Goal: Book appointment/travel/reservation

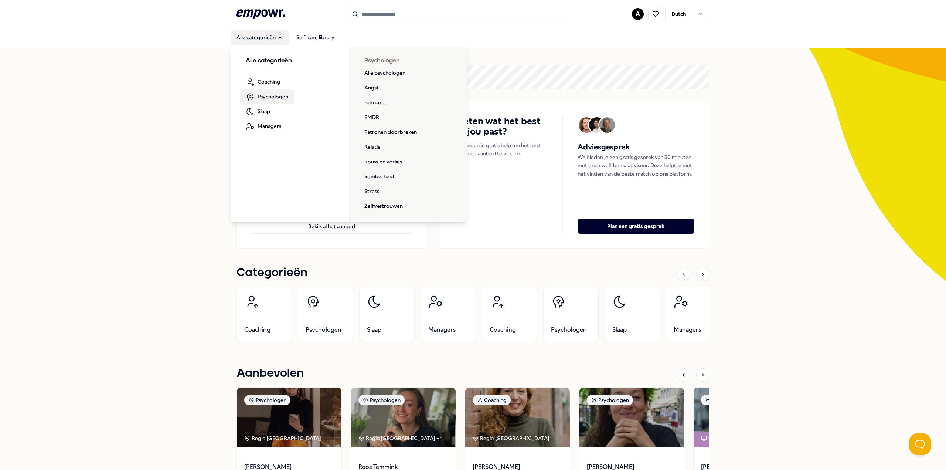
click at [271, 96] on span "Psychologen" at bounding box center [273, 96] width 31 height 8
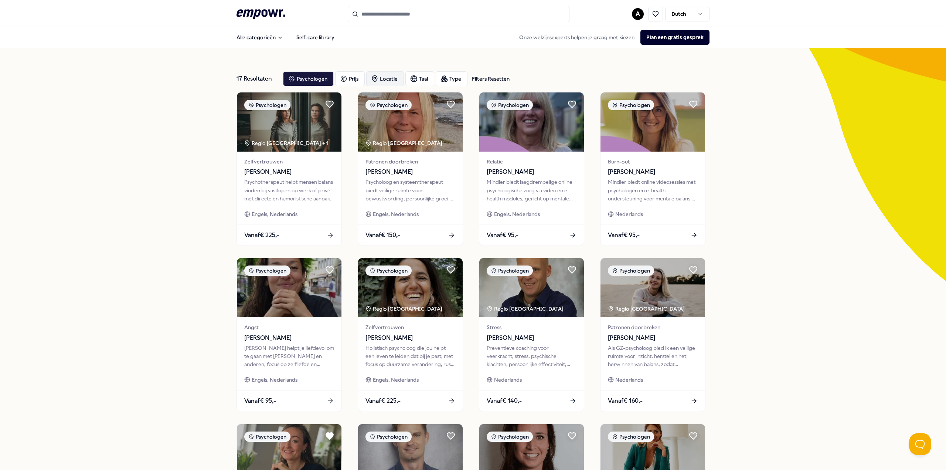
click at [391, 82] on div "Locatie" at bounding box center [385, 78] width 38 height 15
click at [406, 115] on span "Op locatie" at bounding box center [393, 116] width 25 height 8
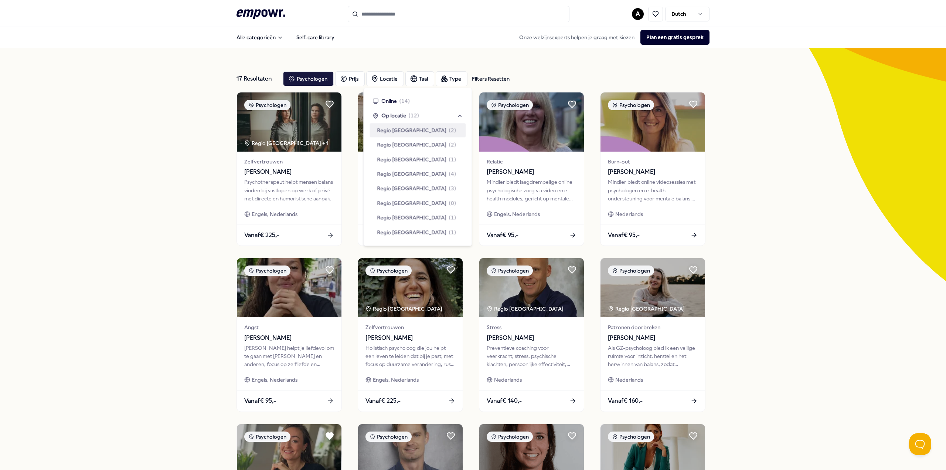
click at [400, 130] on span "Regio [GEOGRAPHIC_DATA]" at bounding box center [411, 130] width 69 height 8
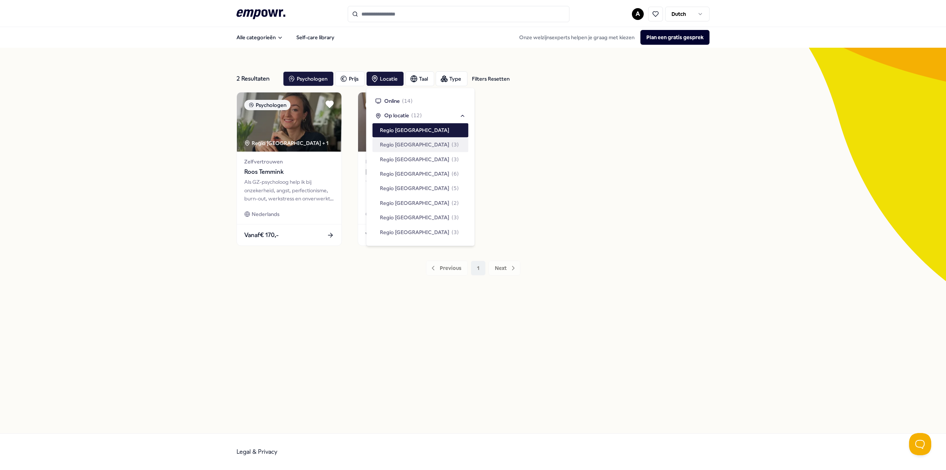
click at [259, 390] on div "2 Resultaten Filters Resetten Psychologen Prijs Locatie Taal Type Filters Reset…" at bounding box center [473, 240] width 473 height 350
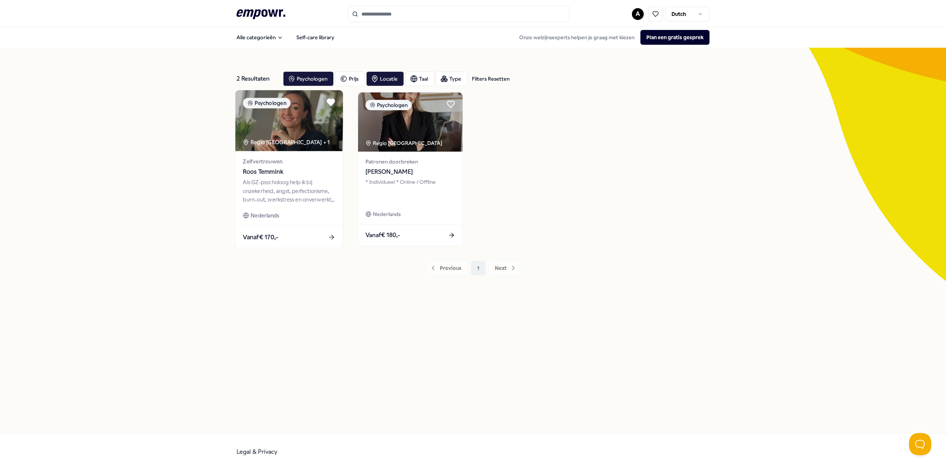
click at [311, 133] on img at bounding box center [289, 120] width 108 height 61
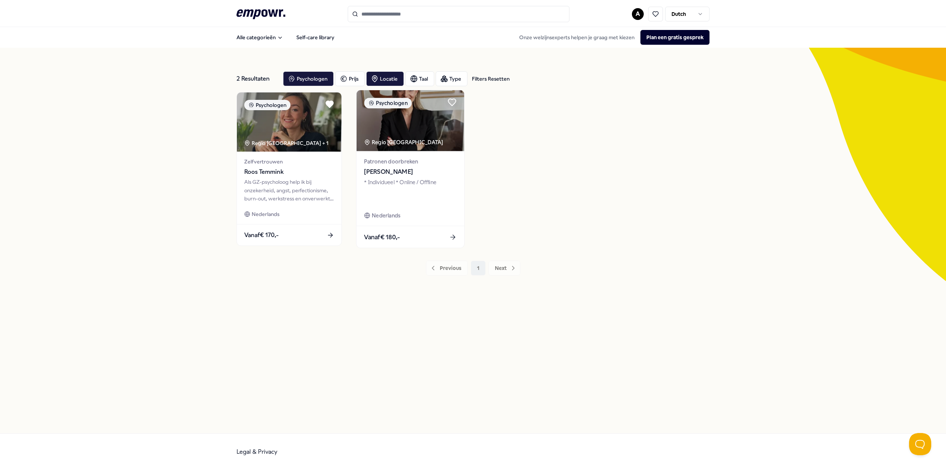
drag, startPoint x: 587, startPoint y: 202, endPoint x: 434, endPoint y: 124, distance: 171.8
click at [587, 202] on div "Psychologen Regio Amsterdam + 1 Zelfvertrouwen Roos Temmink Als GZ-psycholoog h…" at bounding box center [473, 169] width 473 height 154
click at [436, 130] on img at bounding box center [411, 120] width 108 height 61
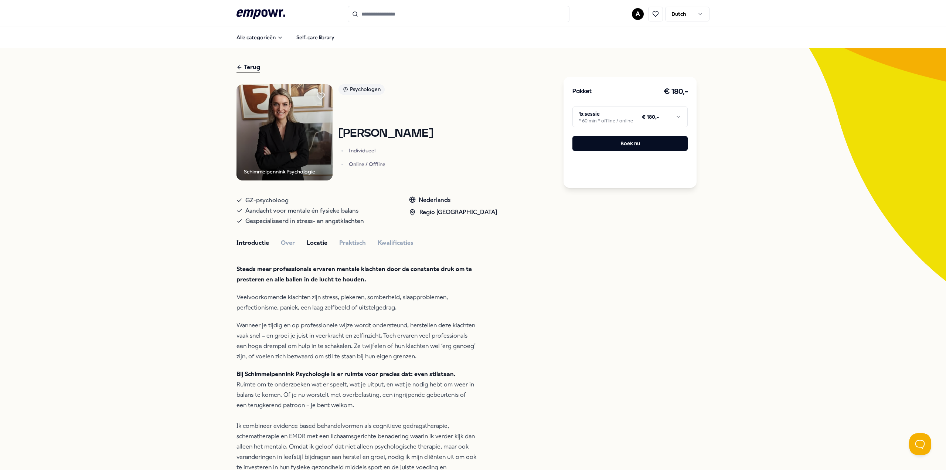
click at [313, 239] on button "Locatie" at bounding box center [317, 243] width 21 height 10
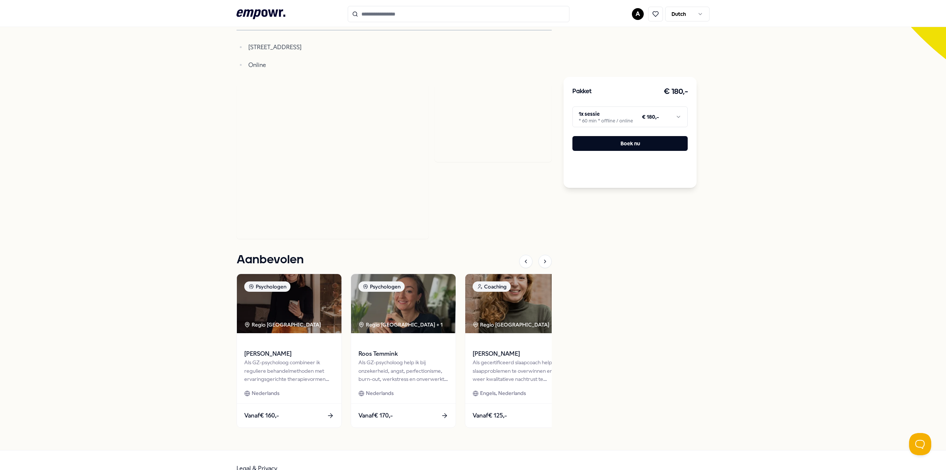
scroll to position [37, 0]
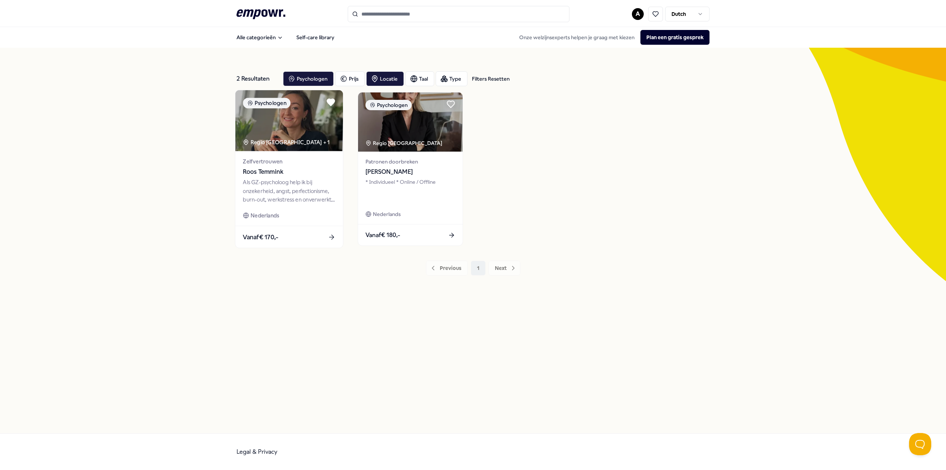
click at [276, 126] on img at bounding box center [289, 120] width 108 height 61
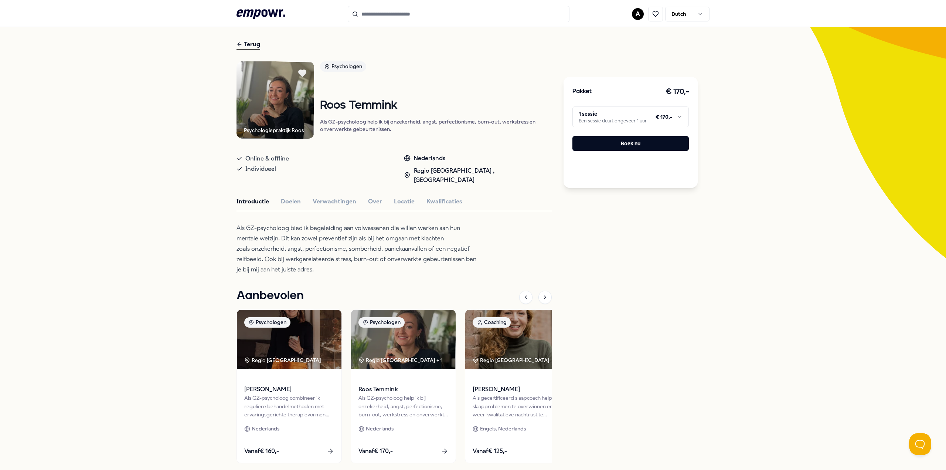
scroll to position [65, 0]
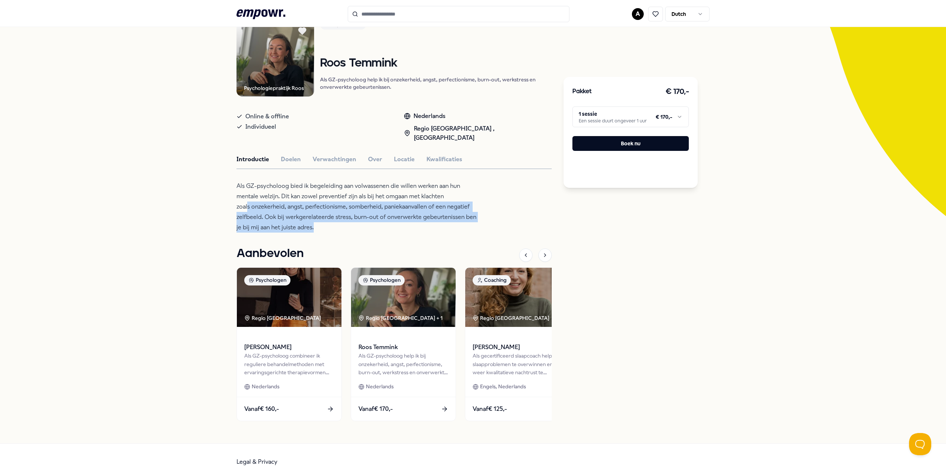
drag, startPoint x: 312, startPoint y: 217, endPoint x: 245, endPoint y: 196, distance: 69.8
click at [245, 196] on p "Als GZ-psycholoog bied ik begeleiding aan volwassenen die willen werken aan hun…" at bounding box center [357, 207] width 240 height 52
drag, startPoint x: 379, startPoint y: 207, endPoint x: 378, endPoint y: 213, distance: 5.2
click at [379, 208] on p "Als GZ-psycholoog bied ik begeleiding aan volwassenen die willen werken aan hun…" at bounding box center [357, 207] width 240 height 52
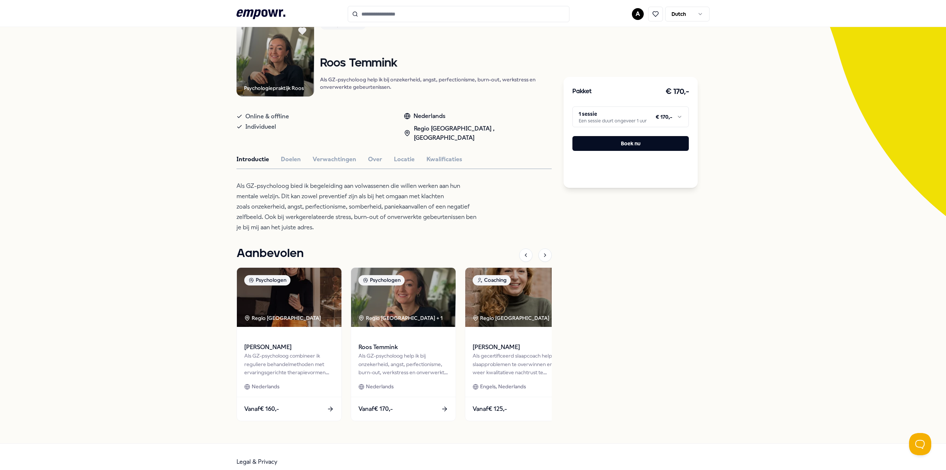
click at [390, 227] on div "Psychologiepraktijk Roos Psychologen Roos Temmink Als GZ-psycholoog help ik bij…" at bounding box center [394, 223] width 315 height 409
click at [604, 117] on html ".empowr-logo_svg__cls-1{fill:#03032f} A Dutch Alle categorieën Self-care librar…" at bounding box center [473, 235] width 946 height 470
click at [519, 193] on html ".empowr-logo_svg__cls-1{fill:#03032f} A Dutch Alle categorieën Self-care librar…" at bounding box center [473, 235] width 946 height 470
click at [594, 119] on html ".empowr-logo_svg__cls-1{fill:#03032f} A Dutch Alle categorieën Self-care librar…" at bounding box center [473, 235] width 946 height 470
click at [491, 196] on div "Psychologiepraktijk Roos Psychologen Roos Temmink Als GZ-psycholoog help ik bij…" at bounding box center [394, 223] width 315 height 409
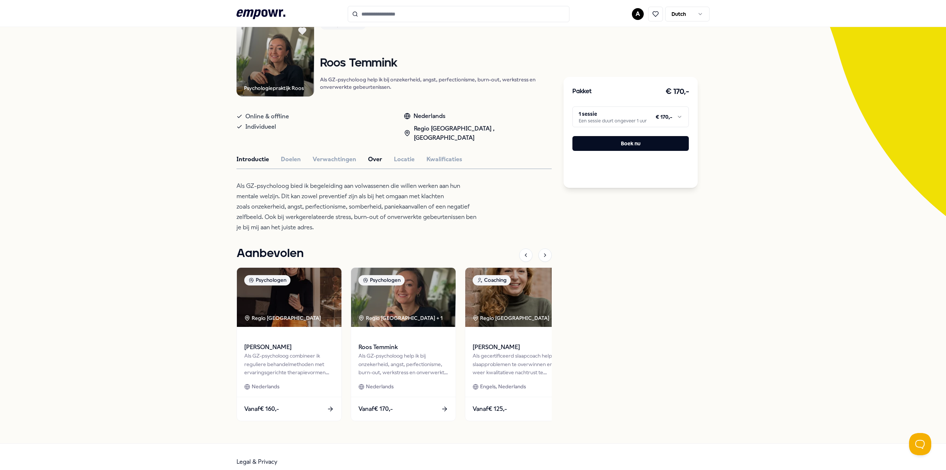
click at [368, 155] on button "Over" at bounding box center [375, 160] width 14 height 10
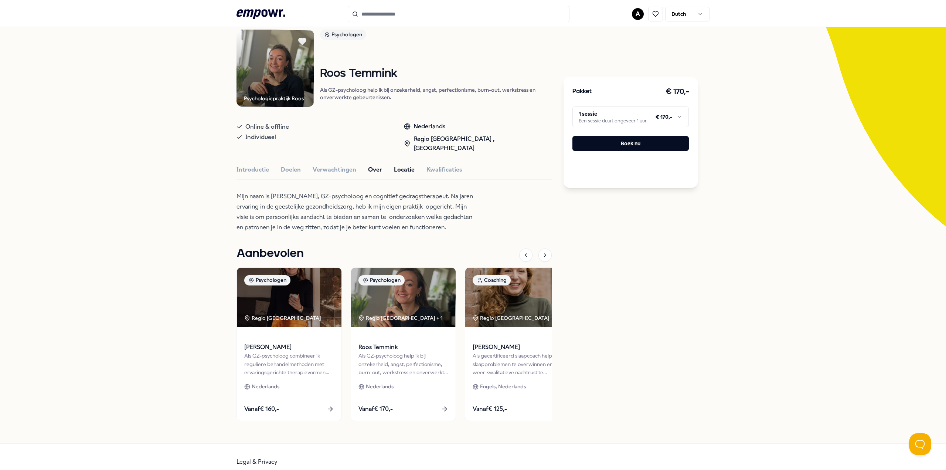
click at [396, 165] on button "Locatie" at bounding box center [404, 170] width 21 height 10
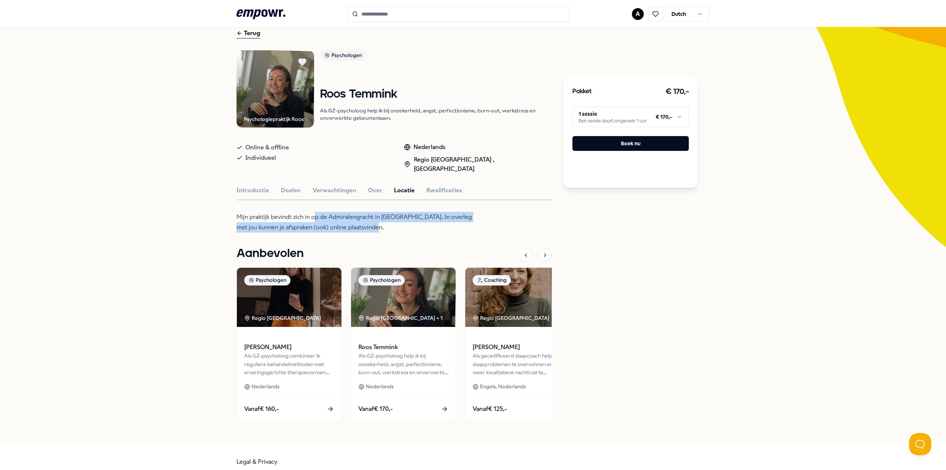
drag, startPoint x: 370, startPoint y: 215, endPoint x: 312, endPoint y: 201, distance: 60.0
click at [312, 201] on div "Psychologiepraktijk Roos Psychologen Roos Temmink Als GZ-psycholoog help ik bij…" at bounding box center [394, 239] width 315 height 378
click at [458, 223] on div "Psychologiepraktijk Roos Psychologen Roos Temmink Als GZ-psycholoog help ik bij…" at bounding box center [394, 239] width 315 height 378
click at [246, 33] on div "Terug" at bounding box center [249, 33] width 24 height 10
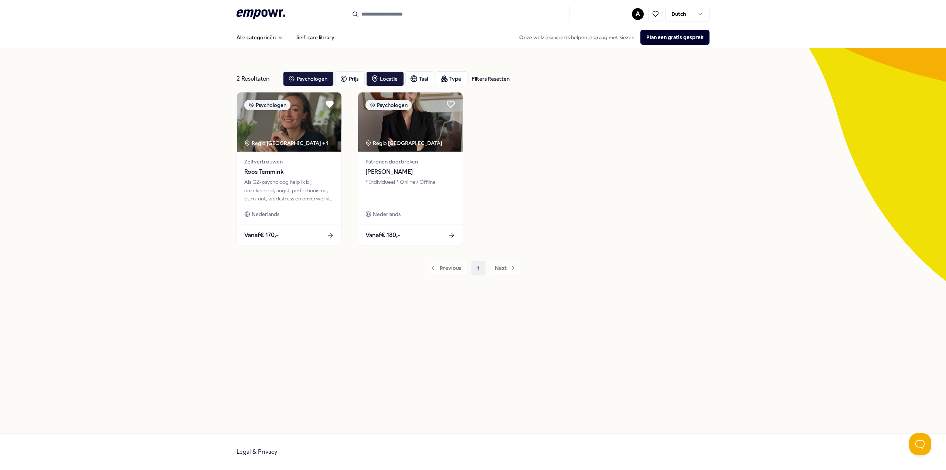
click at [152, 267] on div "2 Resultaten Filters Resetten Psychologen Prijs Locatie Taal Type Filters Reset…" at bounding box center [473, 241] width 946 height 386
click at [314, 80] on div "Psychologen" at bounding box center [308, 78] width 51 height 15
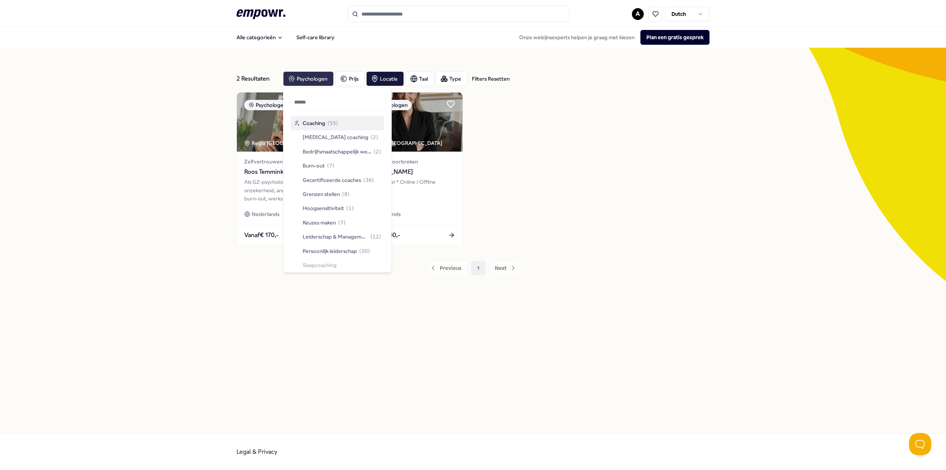
click at [314, 80] on div "Psychologen" at bounding box center [308, 78] width 51 height 15
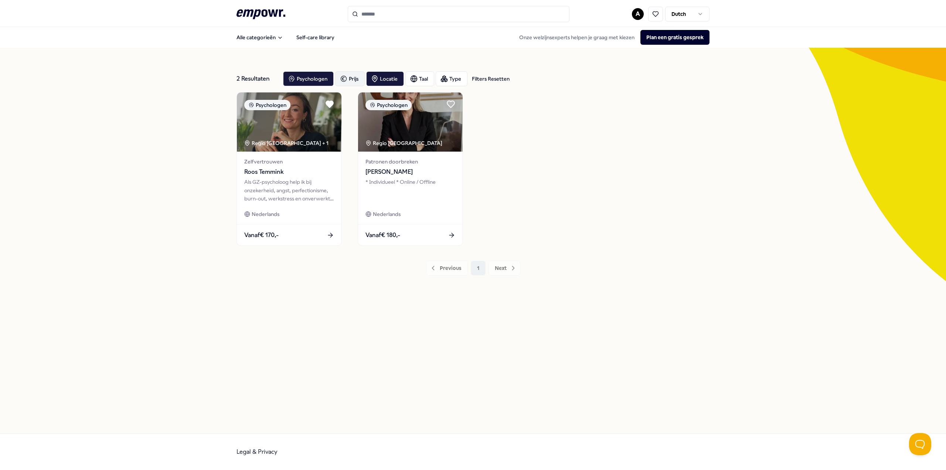
click at [347, 77] on div "Prijs" at bounding box center [350, 78] width 30 height 15
click at [303, 79] on div "Psychologen" at bounding box center [308, 78] width 51 height 15
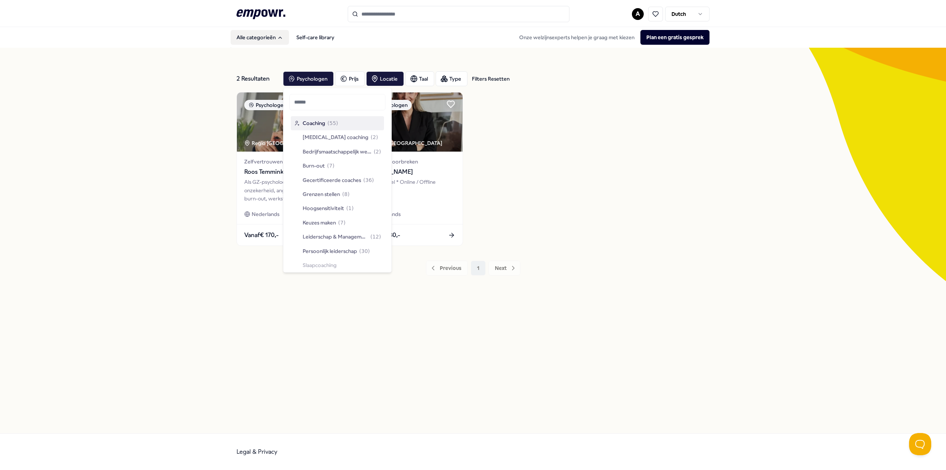
click at [274, 32] on button "Alle categorieën" at bounding box center [260, 37] width 58 height 15
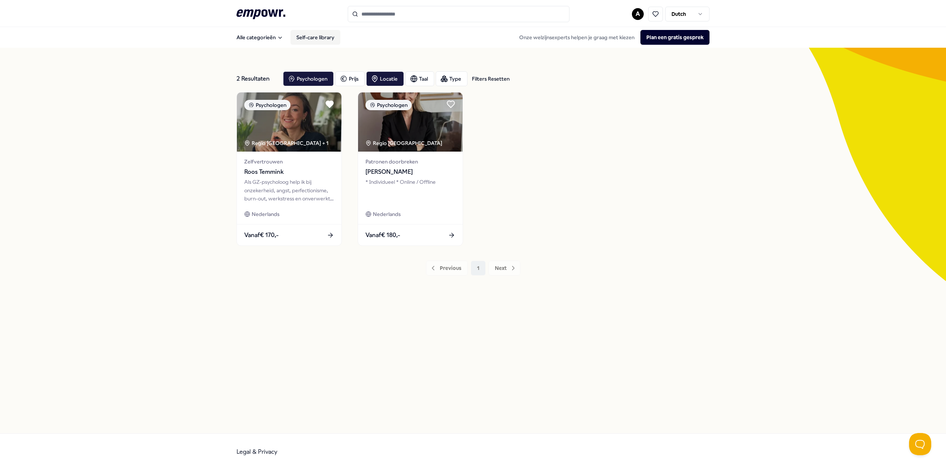
click at [328, 38] on link "Self-care library" at bounding box center [316, 37] width 50 height 15
click at [322, 136] on img at bounding box center [289, 120] width 108 height 61
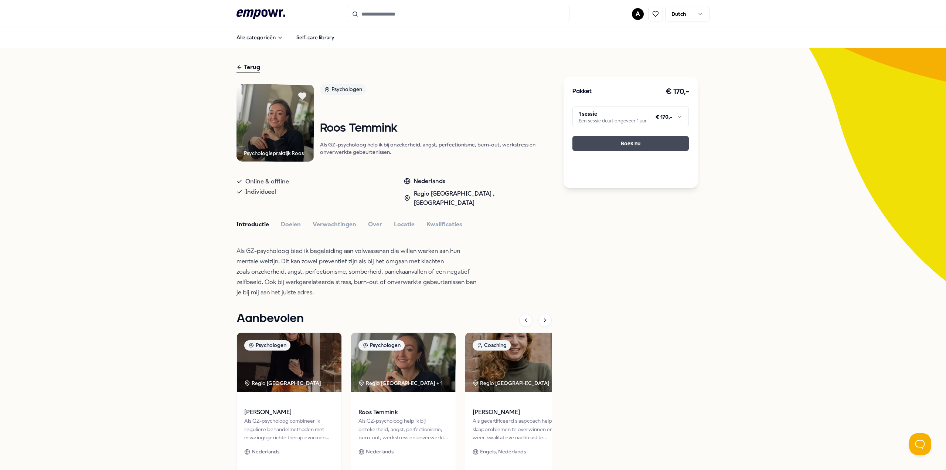
click at [634, 136] on button "Boek nu" at bounding box center [631, 143] width 116 height 15
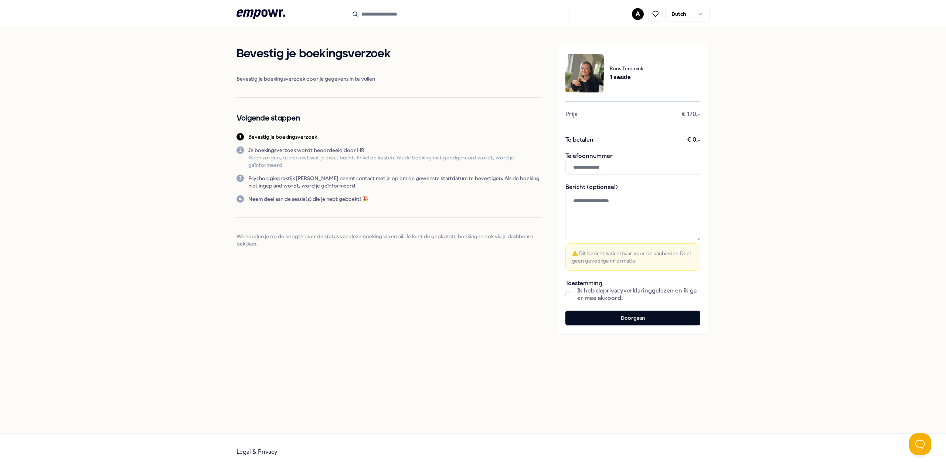
click at [595, 168] on input "text" at bounding box center [633, 167] width 135 height 15
type input "**********"
click at [490, 303] on div "Bevestig je boekingsverzoek Bevestig je boekingsverzoek door je gegevens in te …" at bounding box center [389, 190] width 305 height 290
click at [602, 206] on textarea at bounding box center [633, 216] width 135 height 50
click at [567, 291] on button "button" at bounding box center [569, 294] width 6 height 6
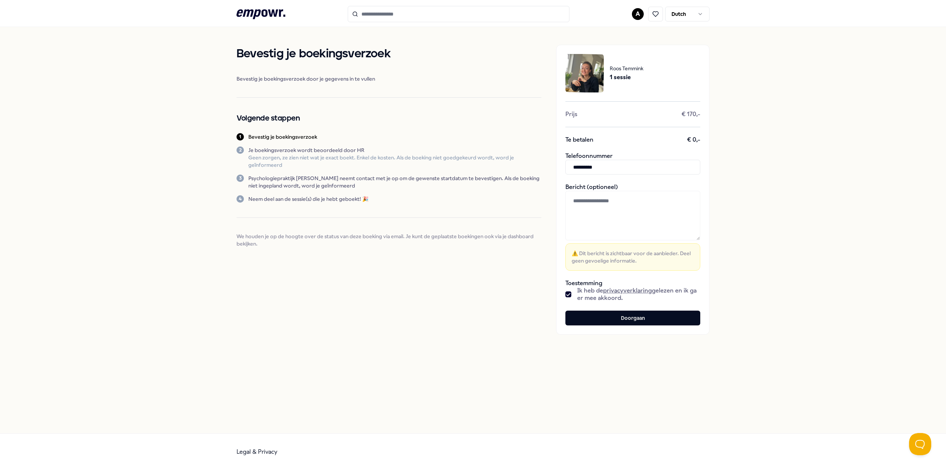
click at [637, 223] on textarea at bounding box center [633, 216] width 135 height 50
click at [628, 317] on button "Doorgaan" at bounding box center [633, 317] width 135 height 15
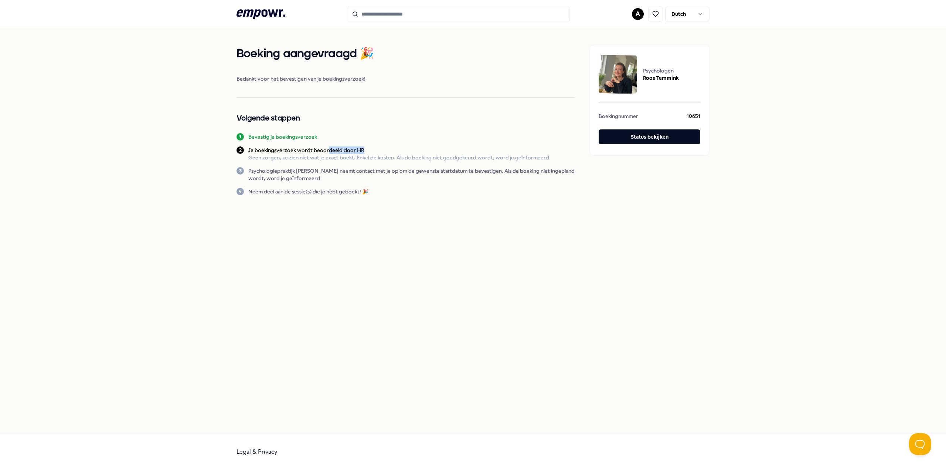
drag, startPoint x: 379, startPoint y: 146, endPoint x: 326, endPoint y: 145, distance: 52.5
click at [326, 145] on div "Boeking aangevraagd 🎉 Bedankt voor het bevestigen van je boekingsverzoek! Volge…" at bounding box center [406, 120] width 338 height 150
click at [439, 227] on div "Boeking aangevraagd 🎉 Bedankt voor het bevestigen van je boekingsverzoek! Volge…" at bounding box center [473, 230] width 946 height 406
click at [469, 203] on div "Boeking aangevraagd 🎉 Bedankt voor het bevestigen van je boekingsverzoek! Volge…" at bounding box center [473, 120] width 473 height 186
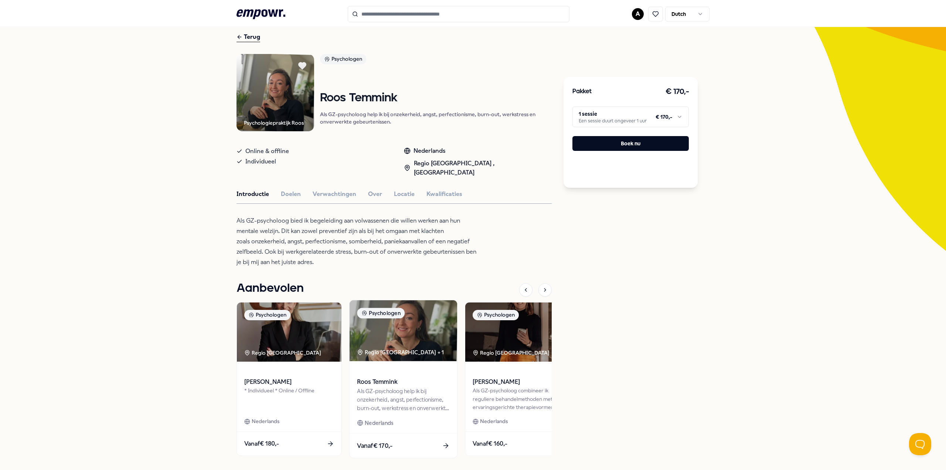
scroll to position [65, 0]
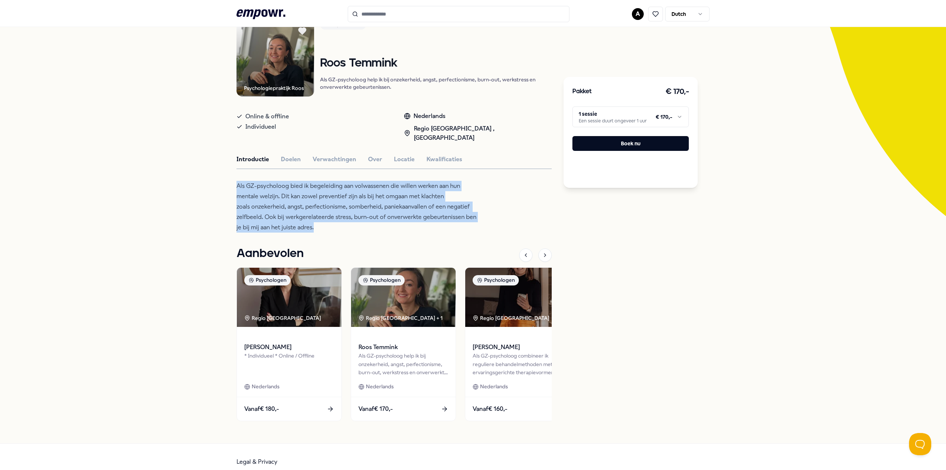
drag, startPoint x: 349, startPoint y: 213, endPoint x: 227, endPoint y: 179, distance: 126.5
click at [227, 179] on div "Terug Psychologiepraktijk Roos Psychologen [PERSON_NAME] Als GZ-psycholoog help…" at bounding box center [473, 213] width 946 height 461
click at [364, 191] on p "Als GZ-psycholoog bied ik begeleiding aan volwassenen die willen werken aan hun…" at bounding box center [357, 207] width 240 height 52
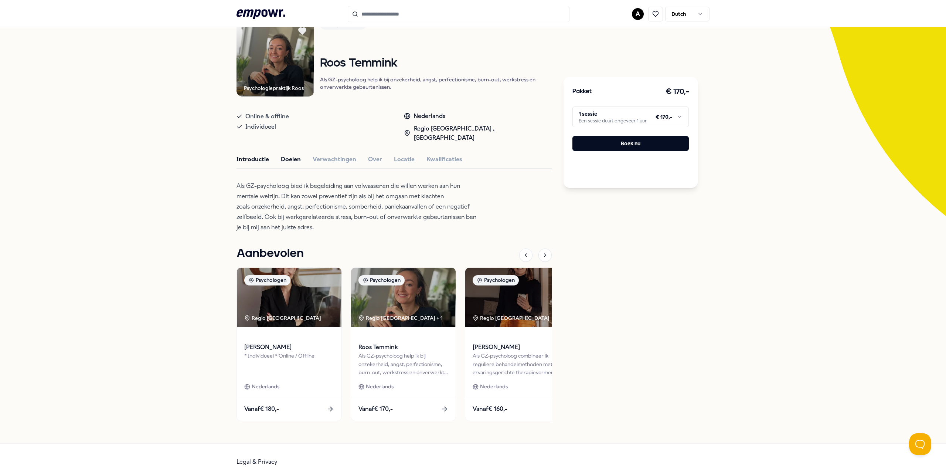
click at [286, 155] on button "Doelen" at bounding box center [291, 160] width 20 height 10
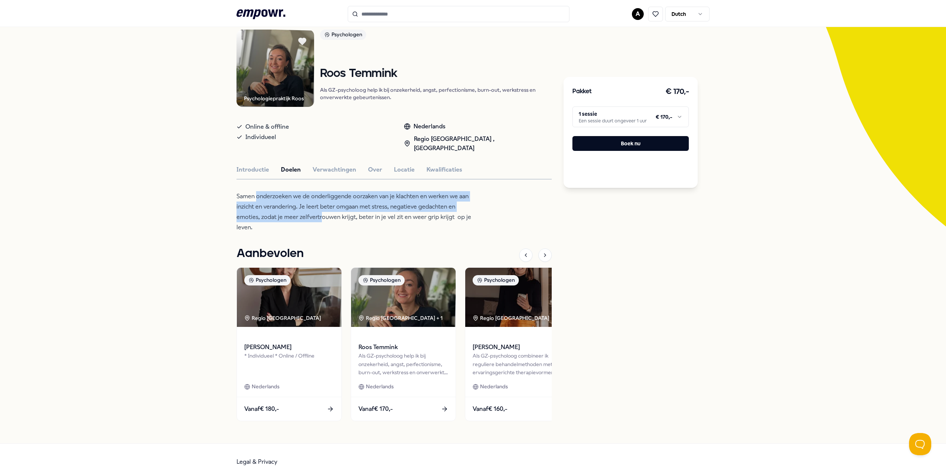
drag, startPoint x: 318, startPoint y: 210, endPoint x: 263, endPoint y: 187, distance: 59.7
click at [254, 191] on p "Samen onderzoeken we de onderliggende oorzaken van je klachten en werken we aan…" at bounding box center [357, 211] width 240 height 41
click at [289, 209] on p "Samen onderzoeken we de onderliggende oorzaken van je klachten en werken we aan…" at bounding box center [357, 211] width 240 height 41
drag, startPoint x: 360, startPoint y: 228, endPoint x: 228, endPoint y: 189, distance: 138.5
click at [228, 189] on div "Terug Psychologiepraktijk Roos Psychologen [PERSON_NAME] Als GZ-psycholoog help…" at bounding box center [473, 218] width 946 height 450
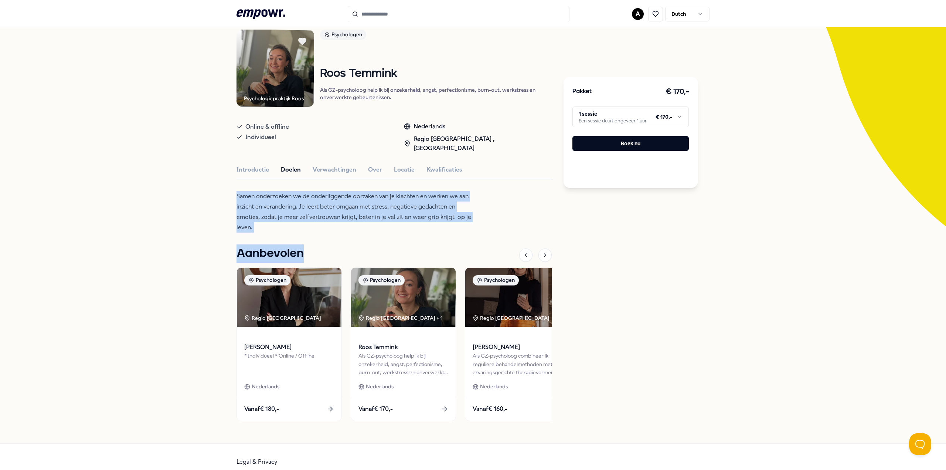
click at [292, 206] on p "Samen onderzoeken we de onderliggende oorzaken van je klachten en werken we aan…" at bounding box center [357, 211] width 240 height 41
click at [297, 209] on p "Samen onderzoeken we de onderliggende oorzaken van je klachten en werken we aan…" at bounding box center [357, 211] width 240 height 41
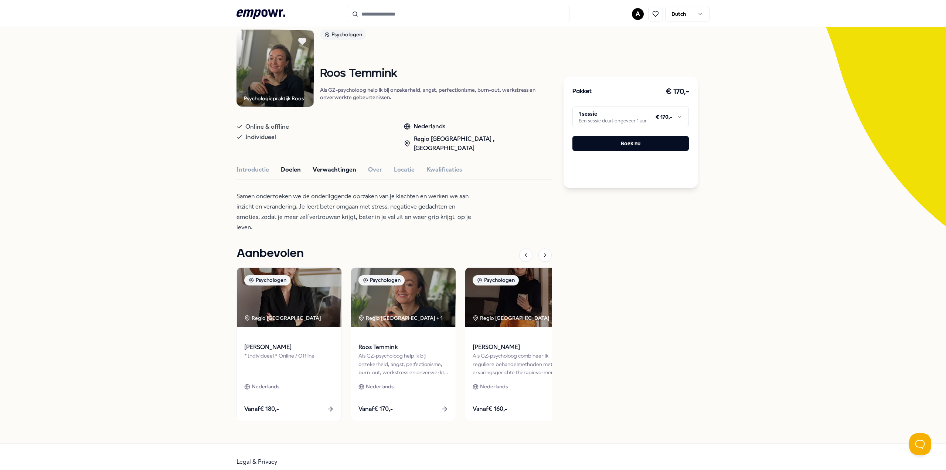
click at [342, 165] on button "Verwachtingen" at bounding box center [335, 170] width 44 height 10
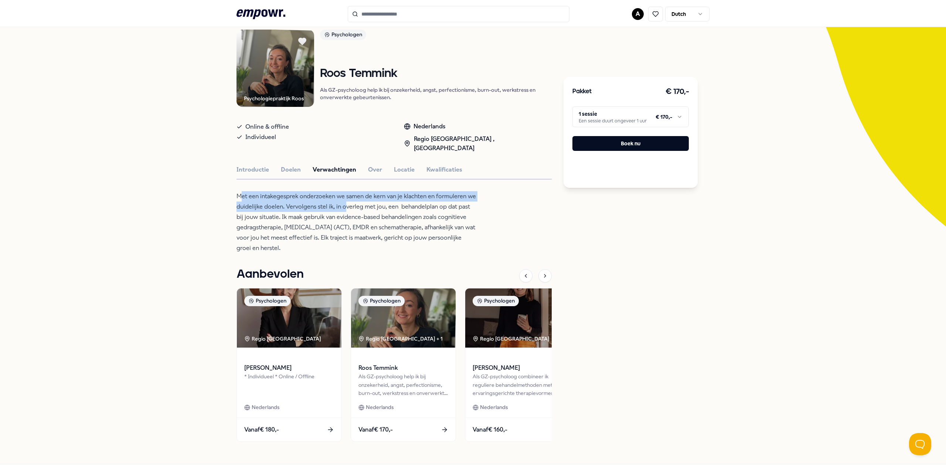
drag, startPoint x: 240, startPoint y: 176, endPoint x: 342, endPoint y: 200, distance: 104.7
click at [342, 200] on div "Psychologiepraktijk Roos Psychologen [PERSON_NAME] Als GZ-psycholoog help ik bi…" at bounding box center [394, 240] width 315 height 420
click at [412, 219] on p "Met een intakegesprek onderzoeken we samen de kern van je klachten en formulere…" at bounding box center [357, 222] width 240 height 62
drag, startPoint x: 415, startPoint y: 239, endPoint x: 285, endPoint y: 201, distance: 135.7
click at [285, 201] on p "Met een intakegesprek onderzoeken we samen de kern van je klachten en formulere…" at bounding box center [357, 222] width 240 height 62
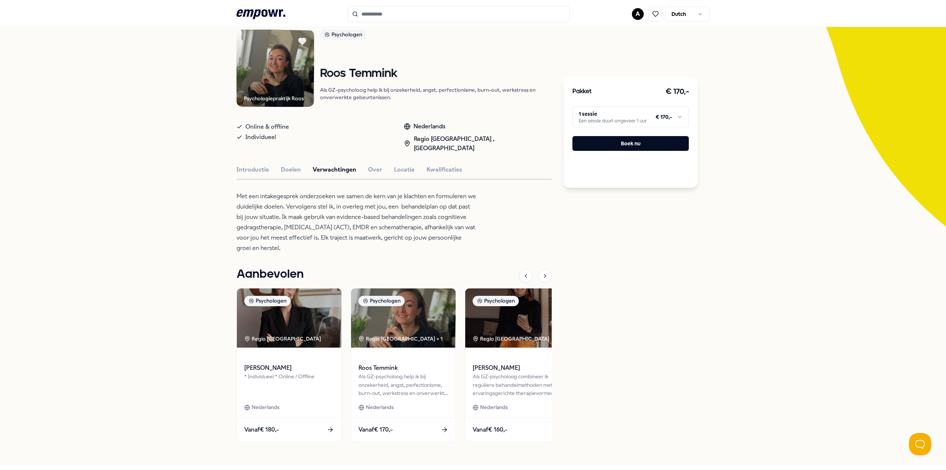
click at [400, 241] on p "Met een intakegesprek onderzoeken we samen de kern van je klachten en formulere…" at bounding box center [357, 222] width 240 height 62
drag, startPoint x: 269, startPoint y: 205, endPoint x: 442, endPoint y: 219, distance: 173.6
click at [442, 219] on p "Met een intakegesprek onderzoeken we samen de kern van je klachten en formulere…" at bounding box center [357, 222] width 240 height 62
drag, startPoint x: 421, startPoint y: 239, endPoint x: 259, endPoint y: 220, distance: 163.0
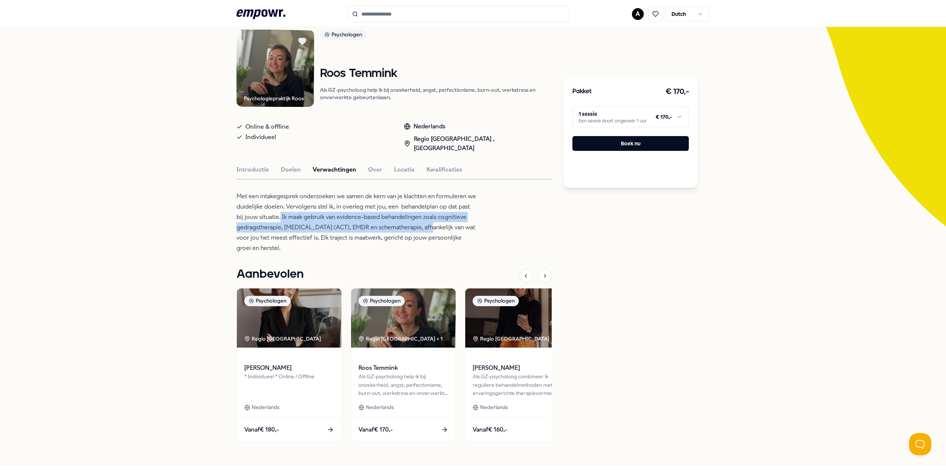
click at [259, 220] on p "Met een intakegesprek onderzoeken we samen de kern van je klachten en formulere…" at bounding box center [357, 222] width 240 height 62
click at [393, 227] on p "Met een intakegesprek onderzoeken we samen de kern van je klachten en formulere…" at bounding box center [357, 222] width 240 height 62
drag, startPoint x: 283, startPoint y: 215, endPoint x: 320, endPoint y: 218, distance: 37.1
click at [320, 218] on p "Met een intakegesprek onderzoeken we samen de kern van je klachten en formulere…" at bounding box center [357, 222] width 240 height 62
click at [413, 220] on p "Met een intakegesprek onderzoeken we samen de kern van je klachten en formulere…" at bounding box center [357, 222] width 240 height 62
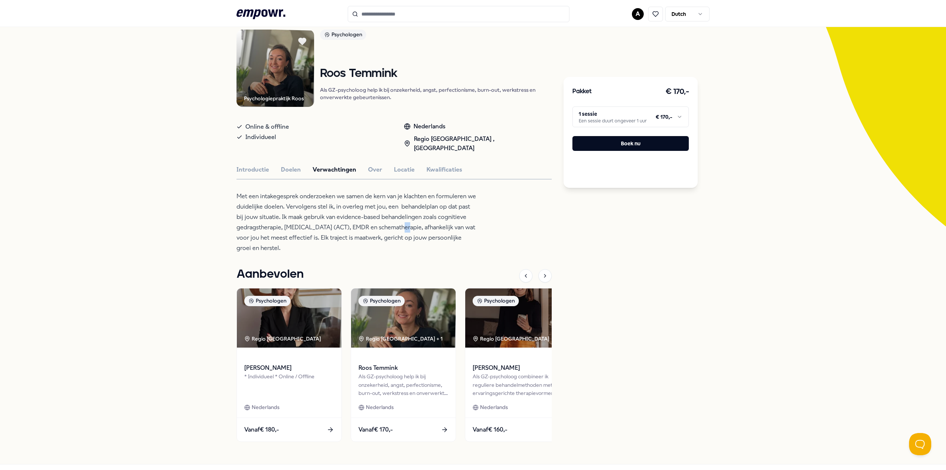
drag, startPoint x: 404, startPoint y: 218, endPoint x: 374, endPoint y: 220, distance: 30.4
click at [398, 218] on p "Met een intakegesprek onderzoeken we samen de kern van je klachten en formulere…" at bounding box center [357, 222] width 240 height 62
drag, startPoint x: 352, startPoint y: 220, endPoint x: 281, endPoint y: 221, distance: 71.0
click at [281, 221] on p "Met een intakegesprek onderzoeken we samen de kern van je klachten en formulere…" at bounding box center [357, 222] width 240 height 62
copy p "Acceptance and Commitment"
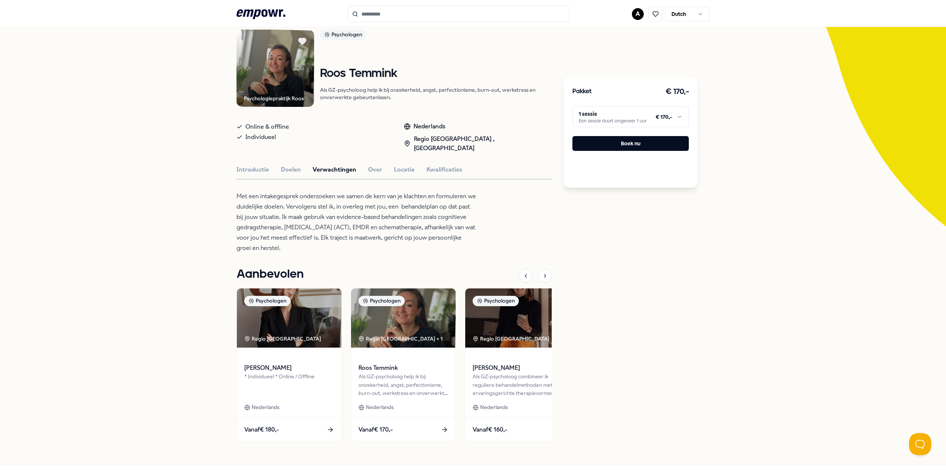
click at [408, 229] on p "Met een intakegesprek onderzoeken we samen de kern van je klachten en formulere…" at bounding box center [357, 222] width 240 height 62
drag, startPoint x: 430, startPoint y: 206, endPoint x: 446, endPoint y: 211, distance: 17.0
click at [446, 211] on p "Met een intakegesprek onderzoeken we samen de kern van je klachten en formulere…" at bounding box center [357, 222] width 240 height 62
click at [441, 211] on p "Met een intakegesprek onderzoeken we samen de kern van je klachten en formulere…" at bounding box center [357, 222] width 240 height 62
drag, startPoint x: 429, startPoint y: 208, endPoint x: 279, endPoint y: 220, distance: 150.2
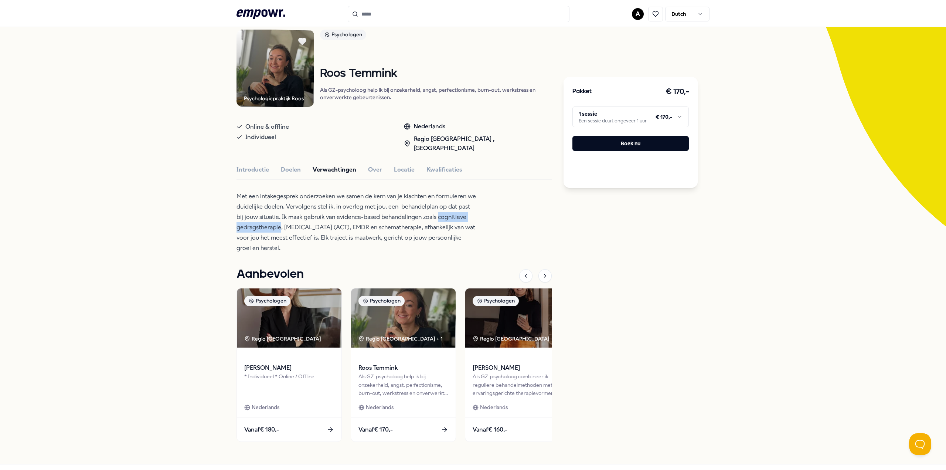
click at [279, 220] on p "Met een intakegesprek onderzoeken we samen de kern van je klachten en formulere…" at bounding box center [357, 222] width 240 height 62
copy p "cognitieve gedragstherapie"
click at [274, 227] on p "Met een intakegesprek onderzoeken we samen de kern van je klachten en formulere…" at bounding box center [357, 222] width 240 height 62
drag, startPoint x: 276, startPoint y: 229, endPoint x: 230, endPoint y: 227, distance: 46.3
click at [230, 227] on div "Terug Psychologiepraktijk Roos Psychologen [PERSON_NAME] Als GZ-psycholoog help…" at bounding box center [473, 228] width 946 height 471
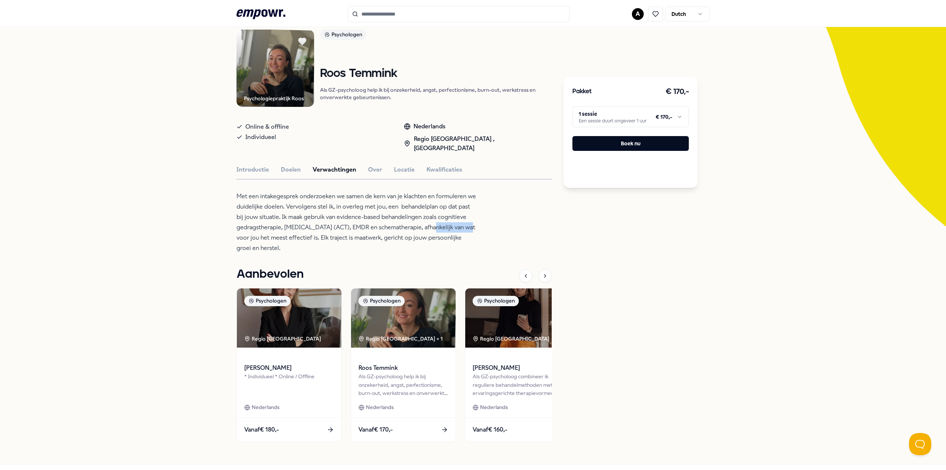
copy p "schematherapie"
